Goal: Task Accomplishment & Management: Use online tool/utility

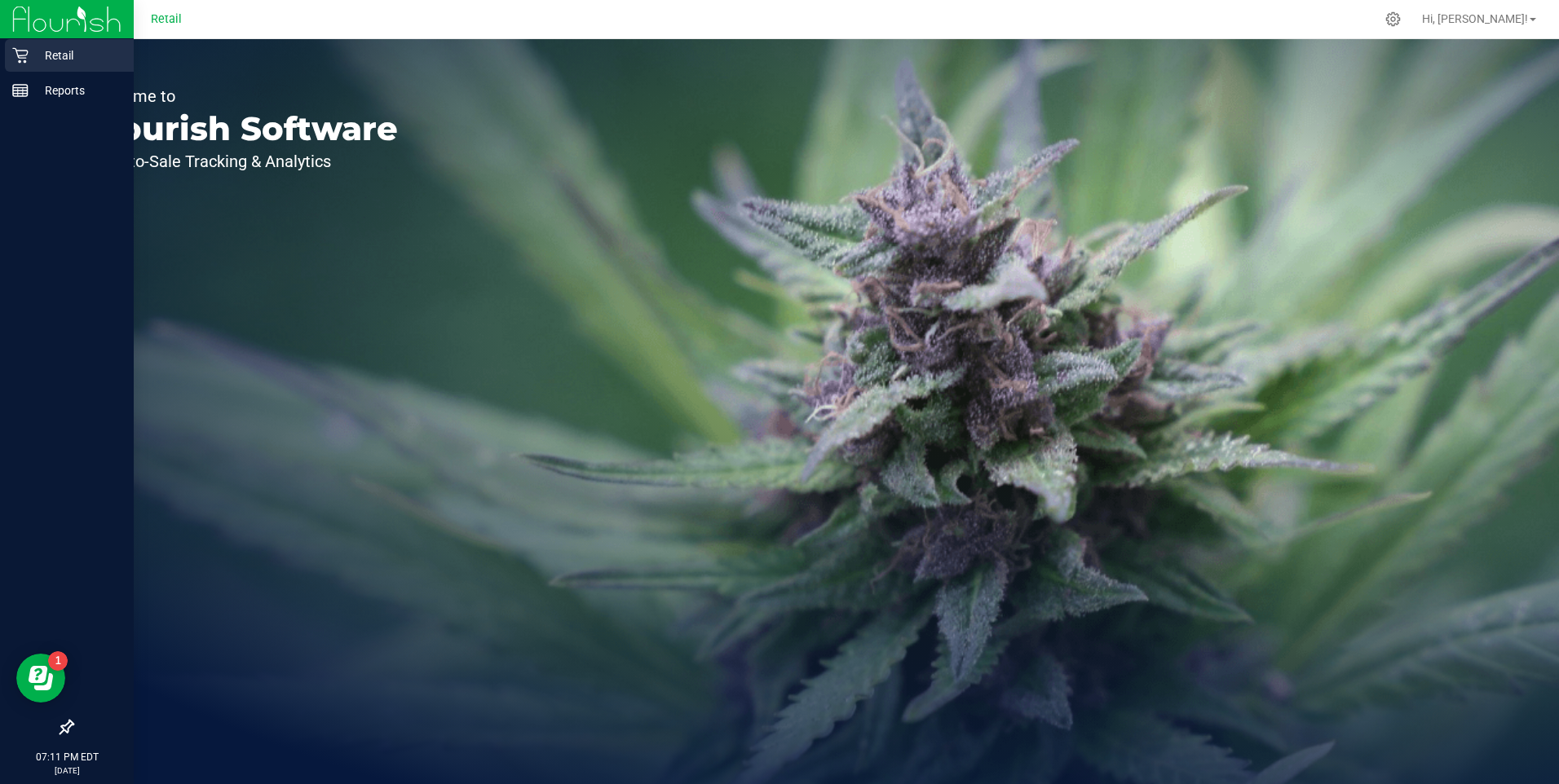
click at [39, 56] on p "Retail" at bounding box center [78, 56] width 98 height 20
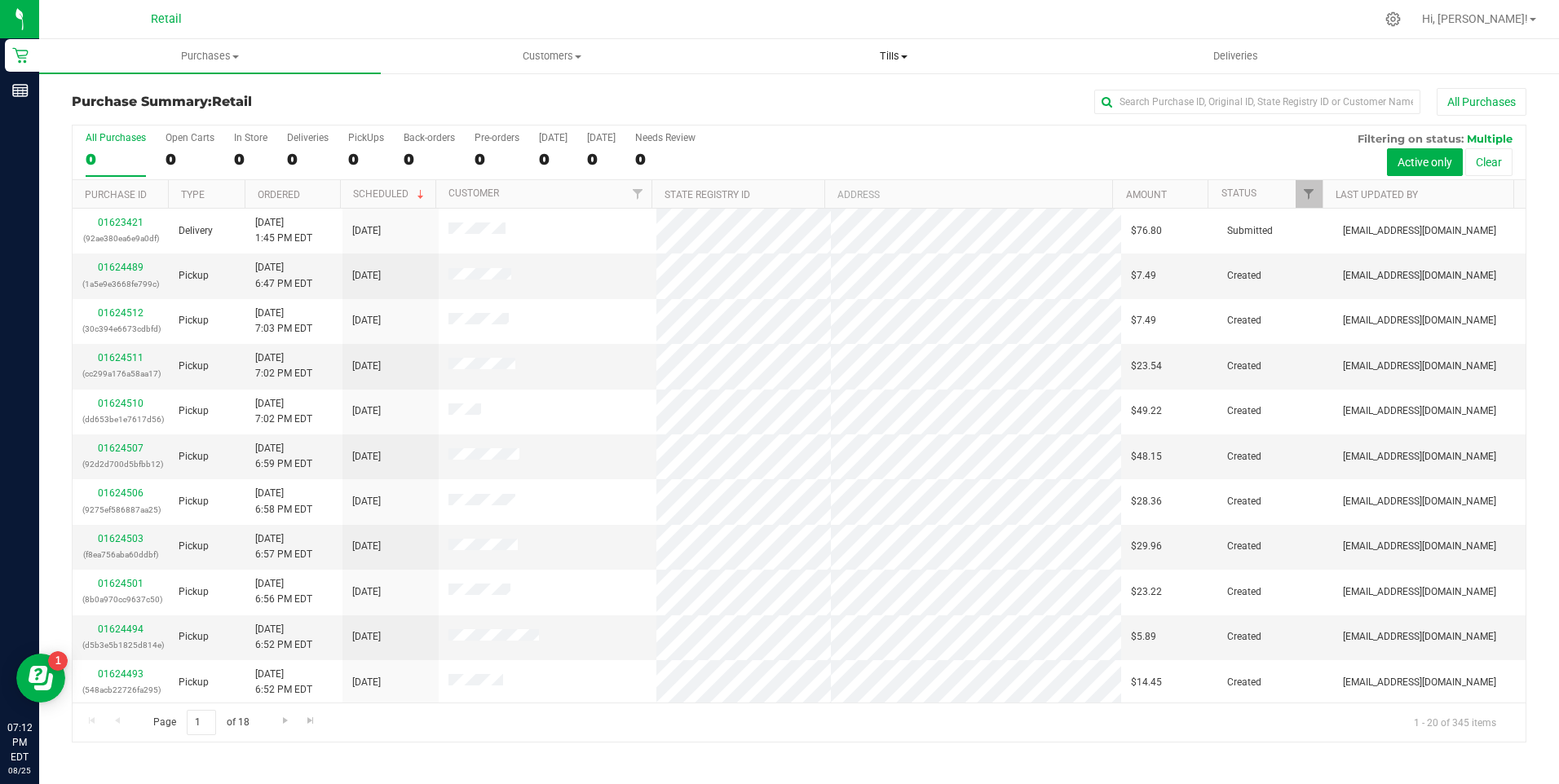
click at [902, 57] on span at bounding box center [903, 57] width 6 height 4
click at [771, 102] on span "Manage tills" at bounding box center [778, 97] width 110 height 14
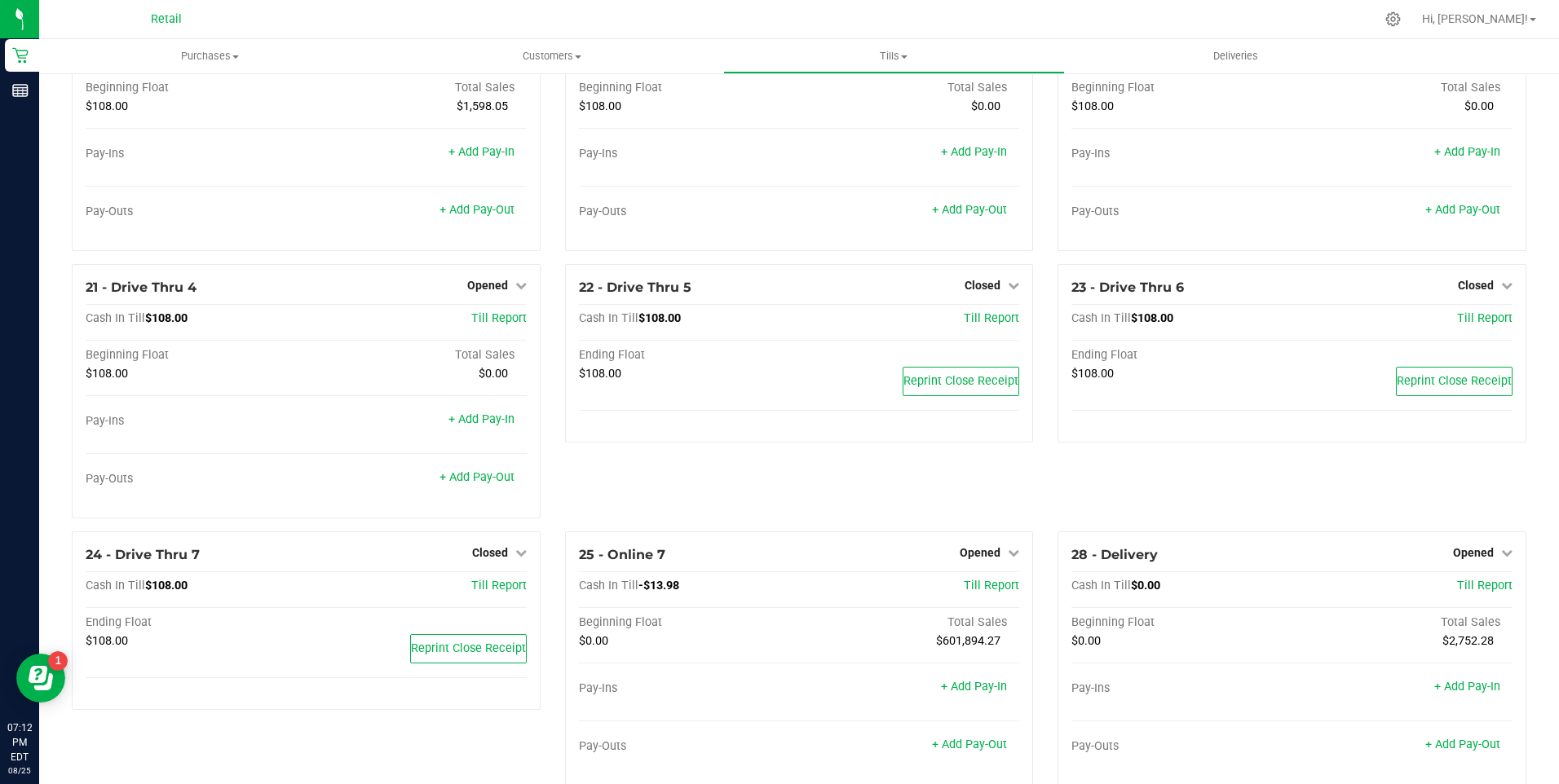
scroll to position [1538, 0]
